Goal: Task Accomplishment & Management: Use online tool/utility

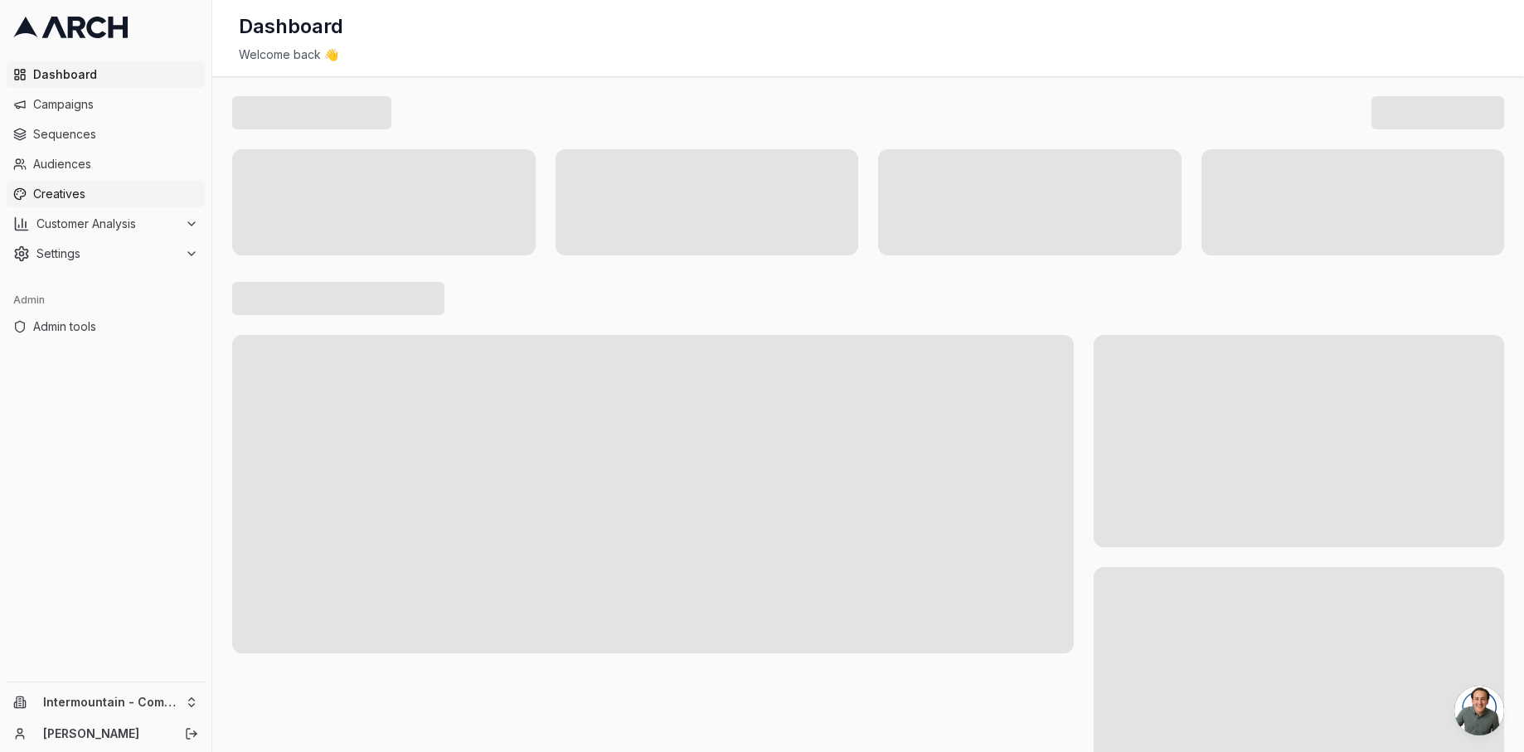
click at [109, 195] on span "Creatives" at bounding box center [115, 194] width 165 height 17
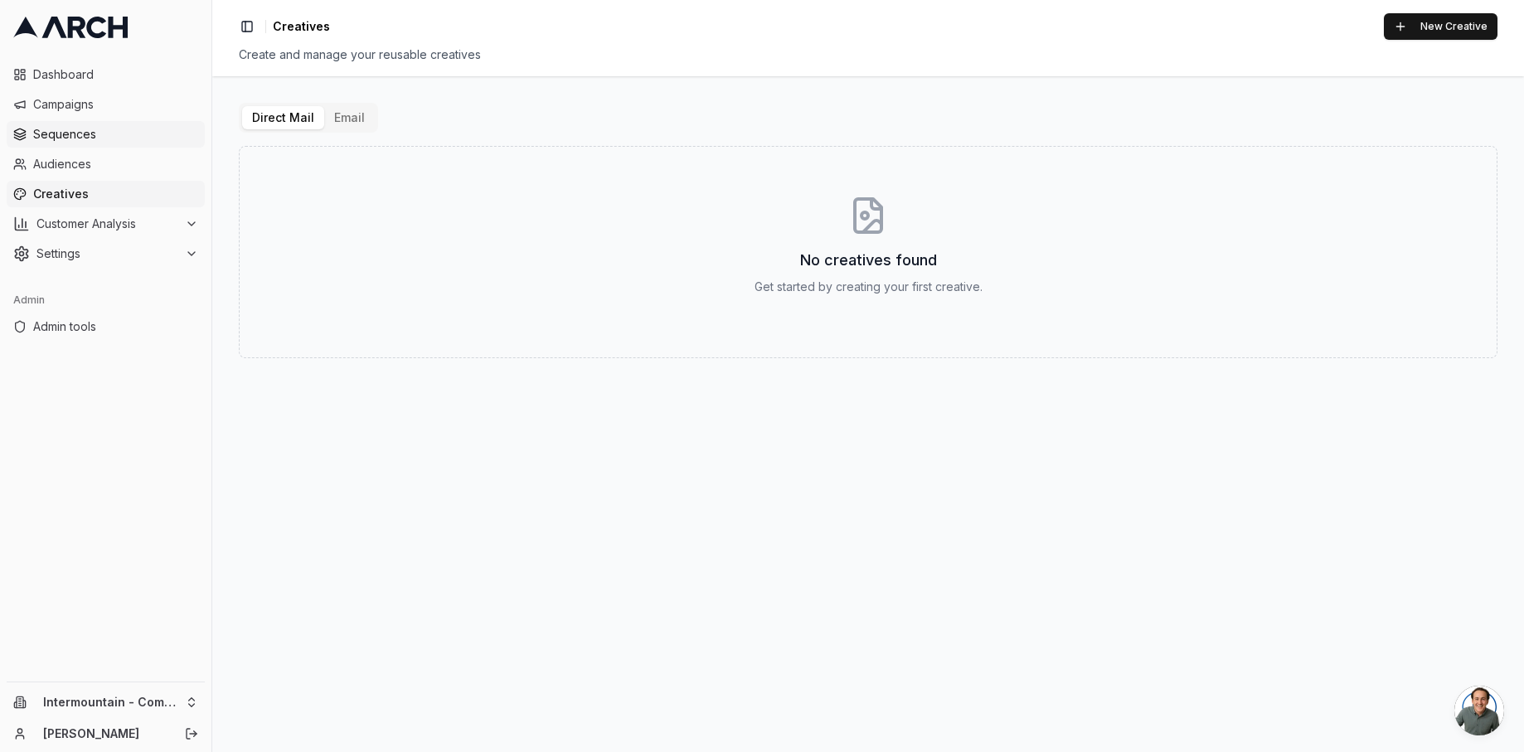
click at [117, 144] on link "Sequences" at bounding box center [106, 134] width 198 height 27
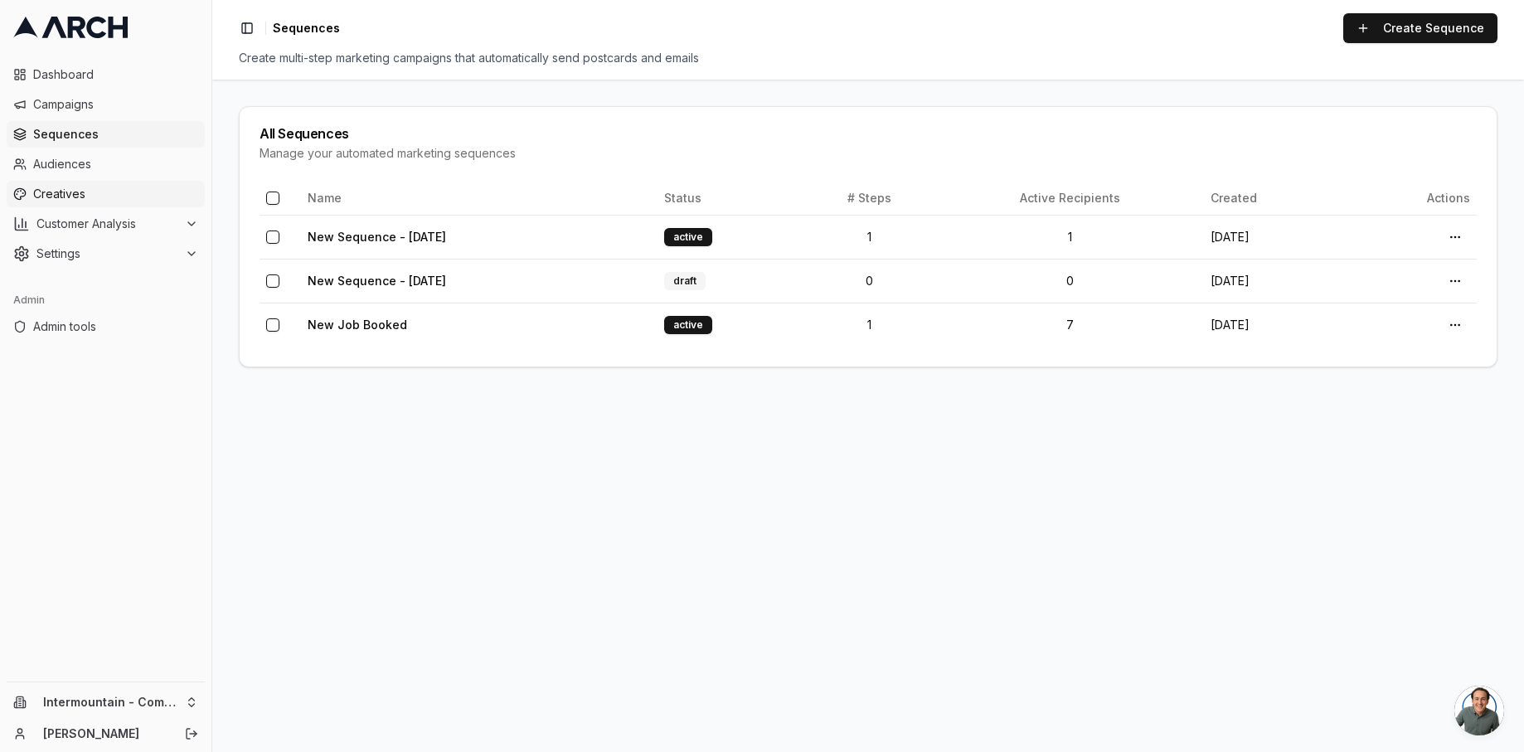
click at [103, 184] on link "Creatives" at bounding box center [106, 194] width 198 height 27
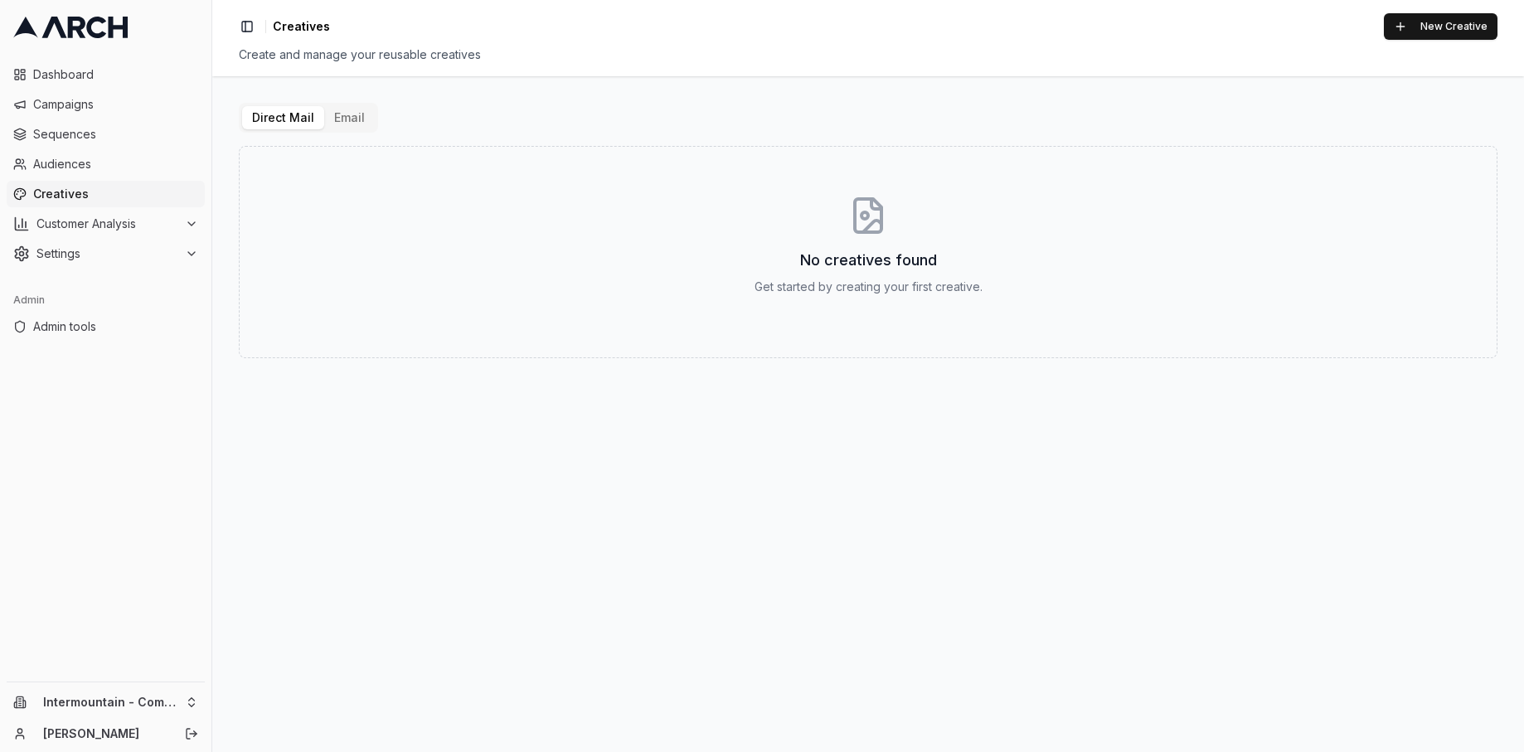
click at [350, 119] on button "Email" at bounding box center [349, 117] width 51 height 23
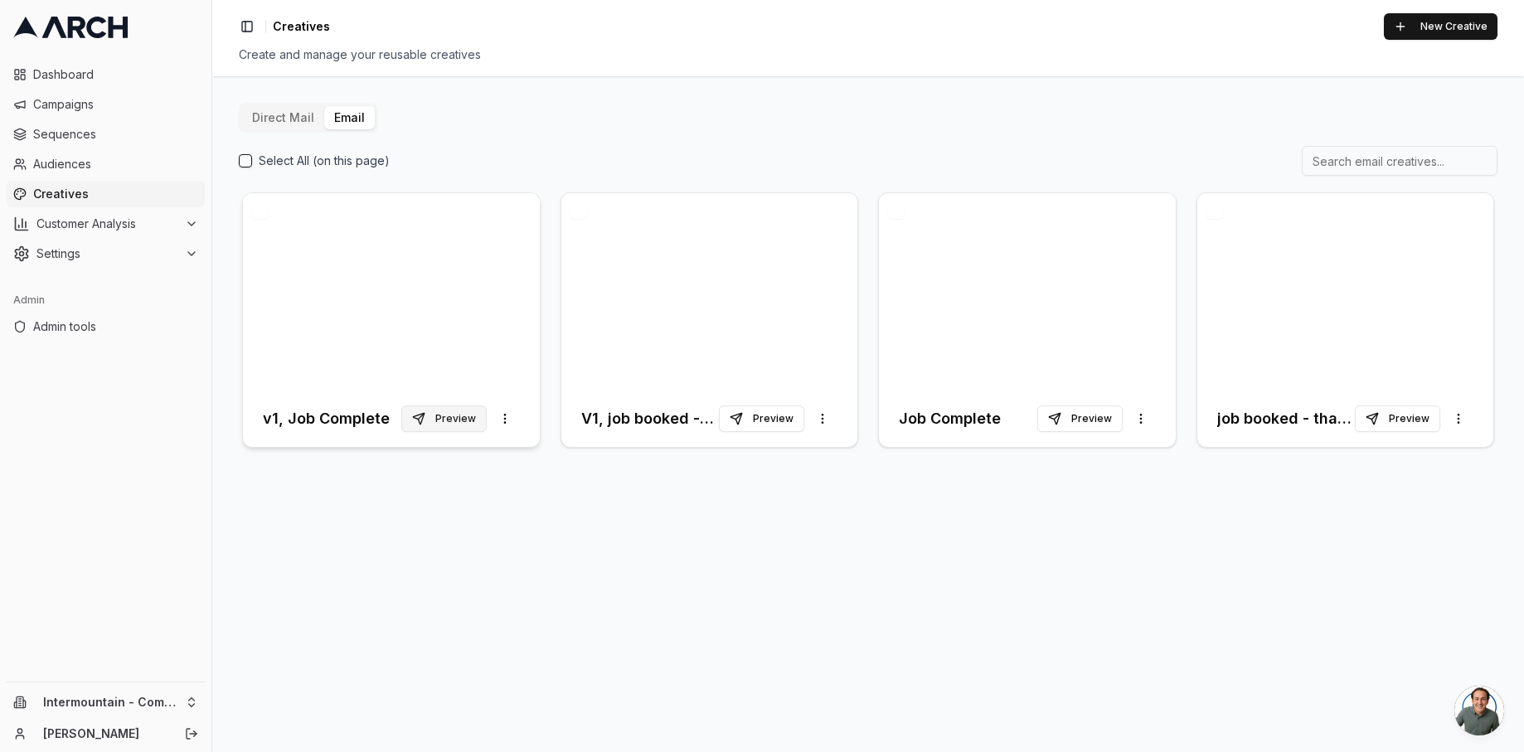
click at [438, 421] on button "Preview" at bounding box center [443, 418] width 85 height 27
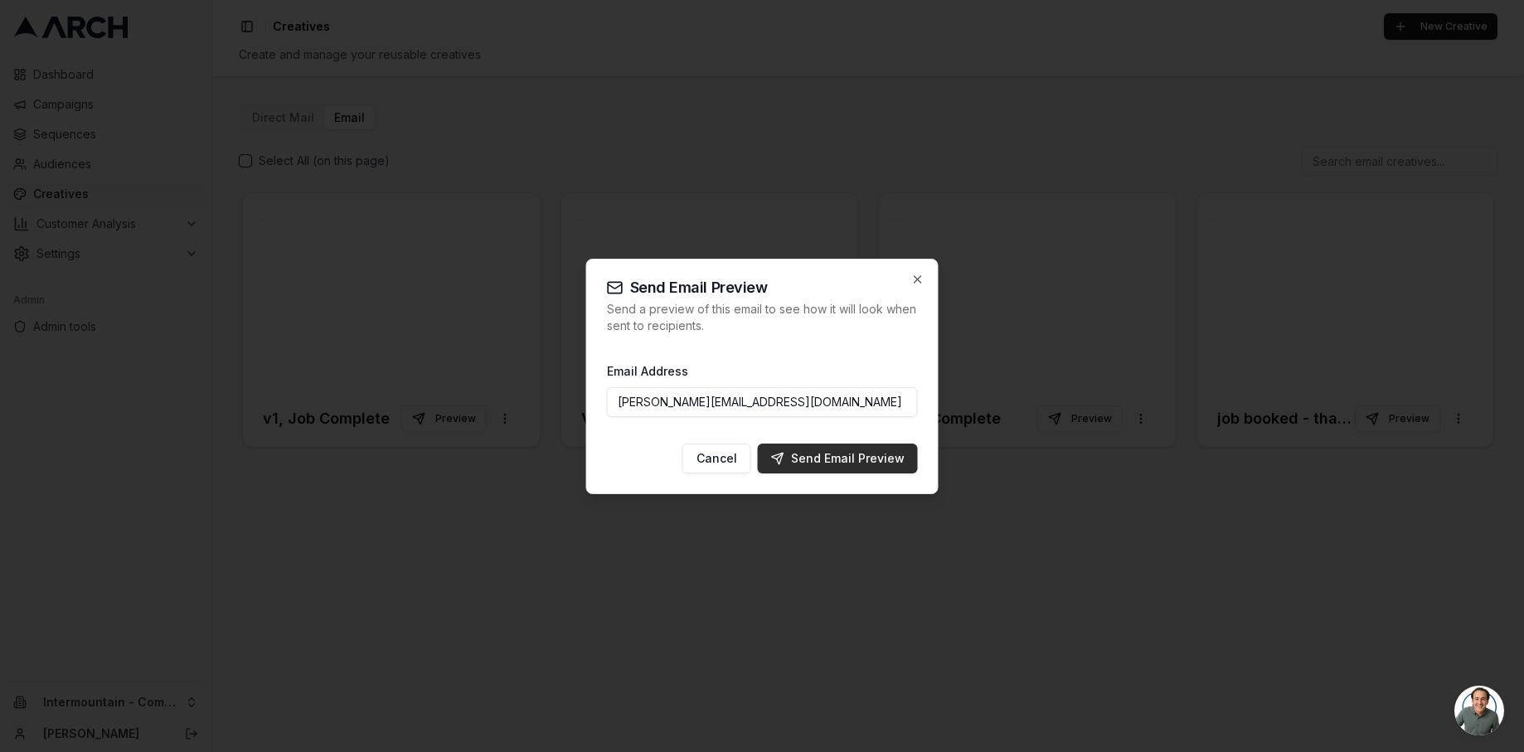
click at [810, 459] on div "Send Email Preview" at bounding box center [837, 458] width 133 height 17
